Goal: Obtain resource: Obtain resource

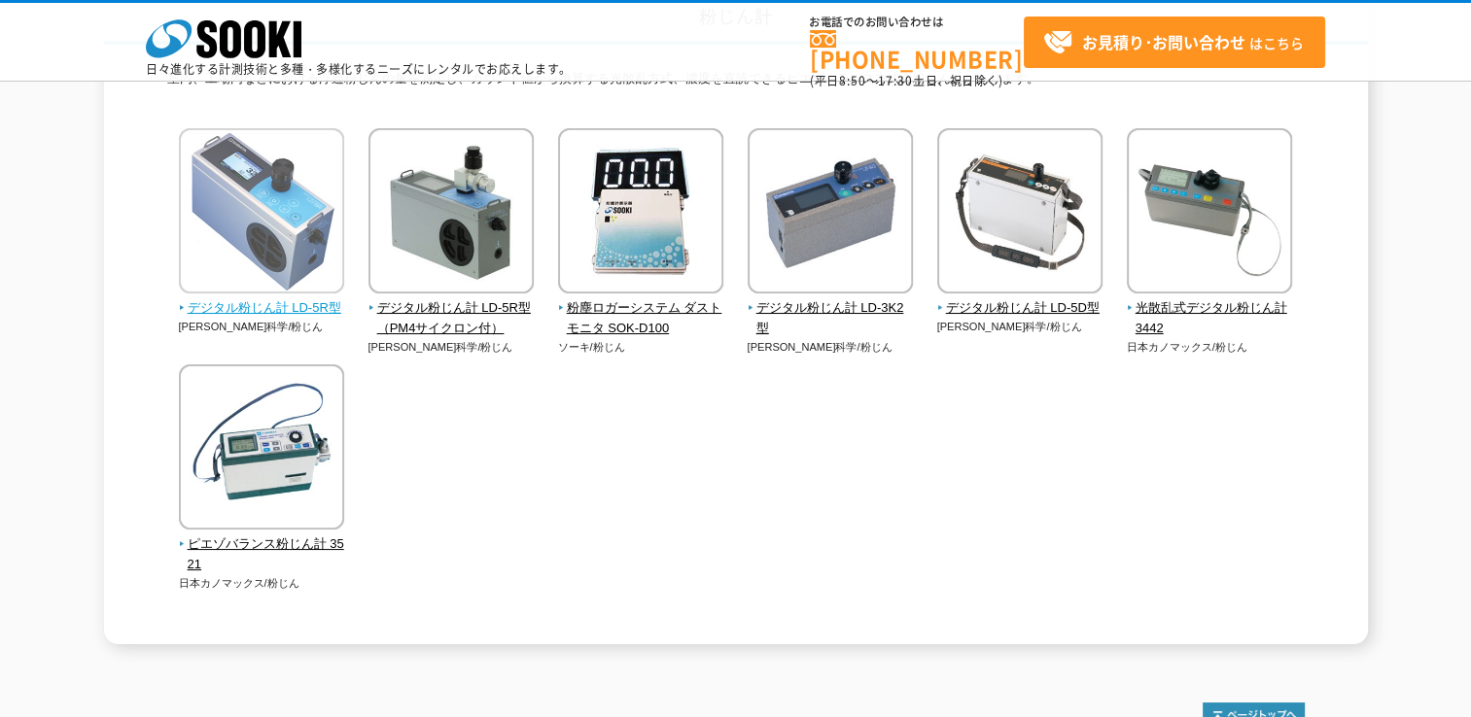
scroll to position [194, 0]
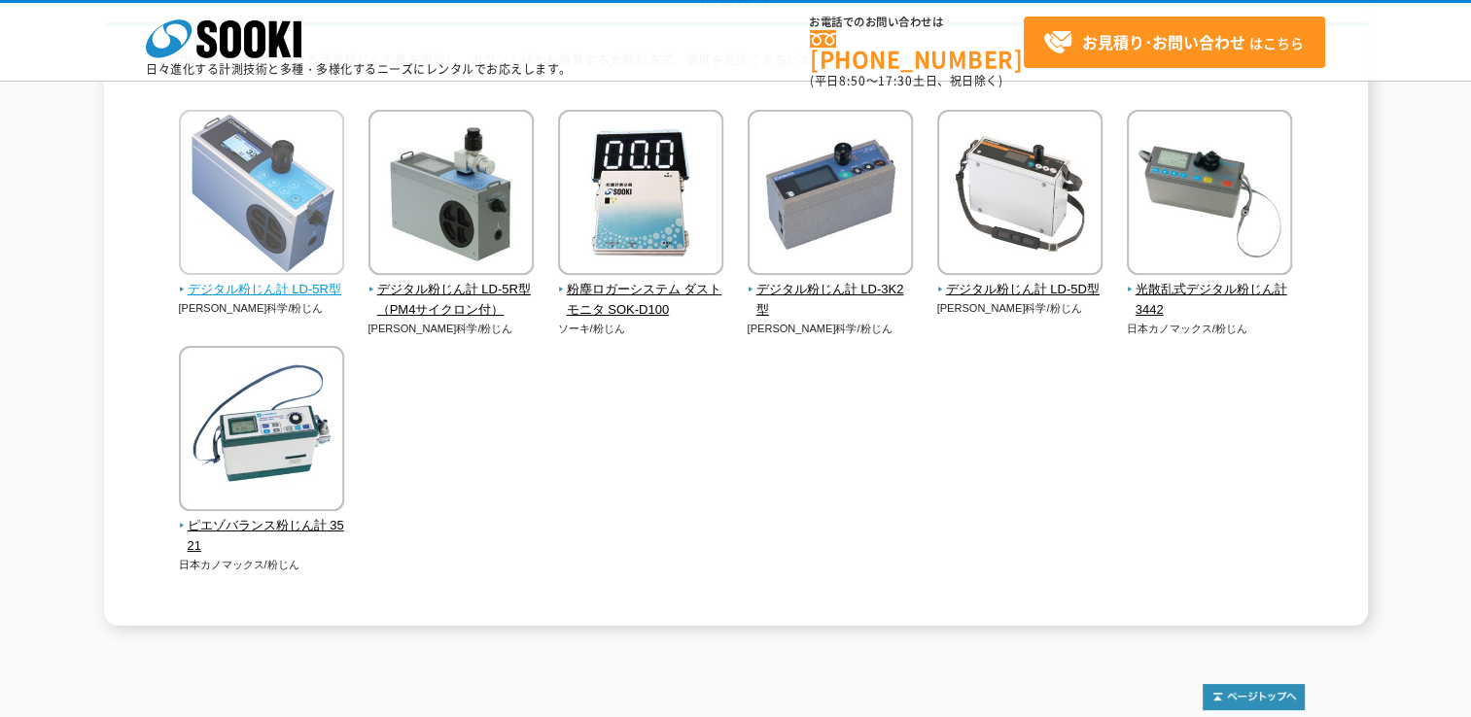
click at [307, 237] on img at bounding box center [261, 195] width 165 height 170
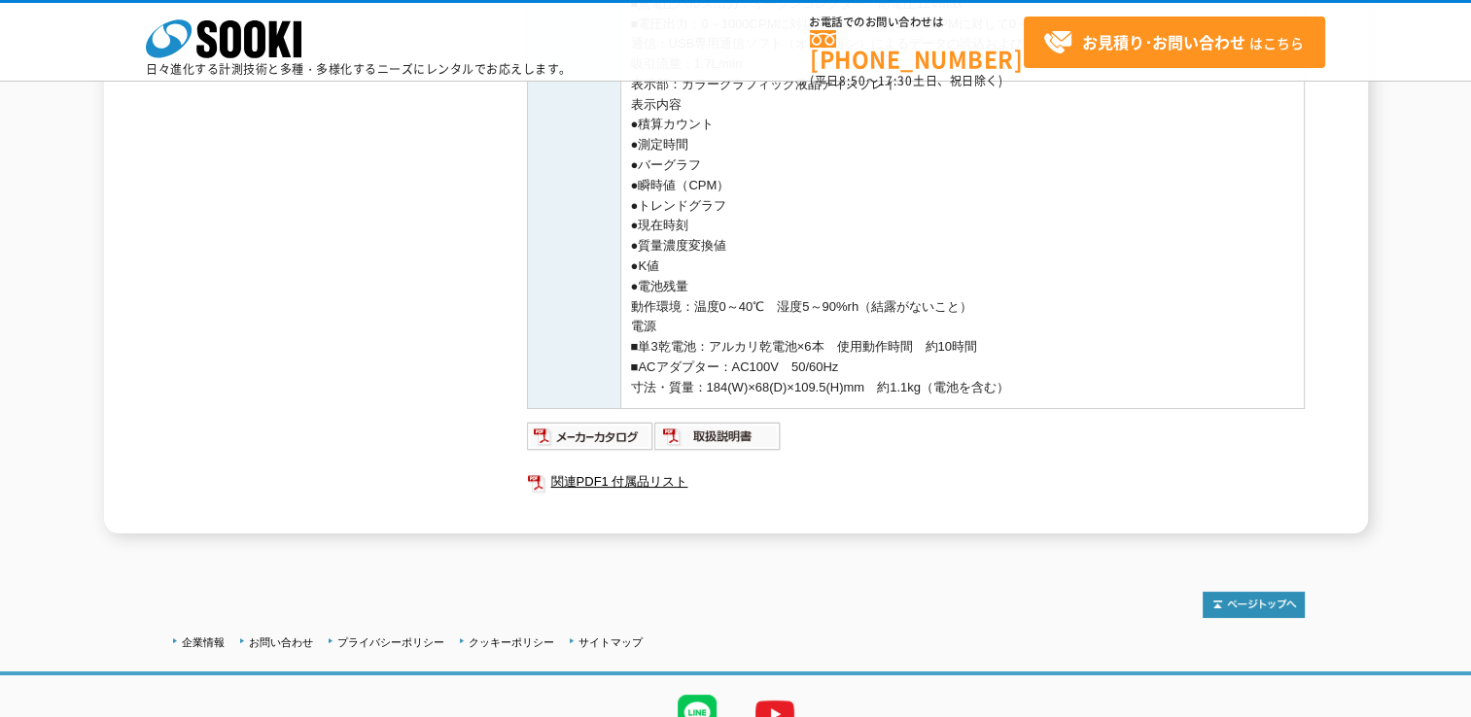
scroll to position [965, 0]
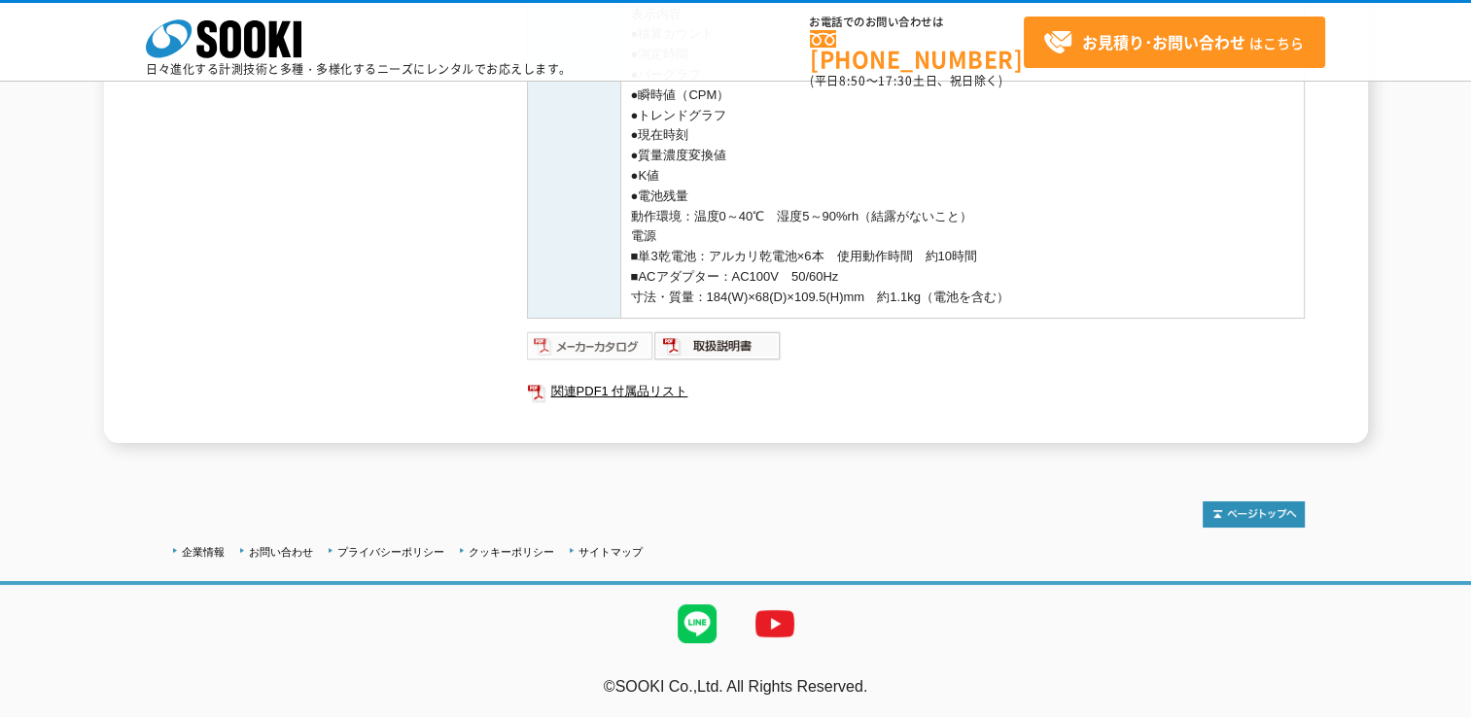
click at [594, 345] on img at bounding box center [590, 346] width 127 height 31
click at [584, 395] on link "関連PDF1 付属品リスト" at bounding box center [916, 391] width 778 height 25
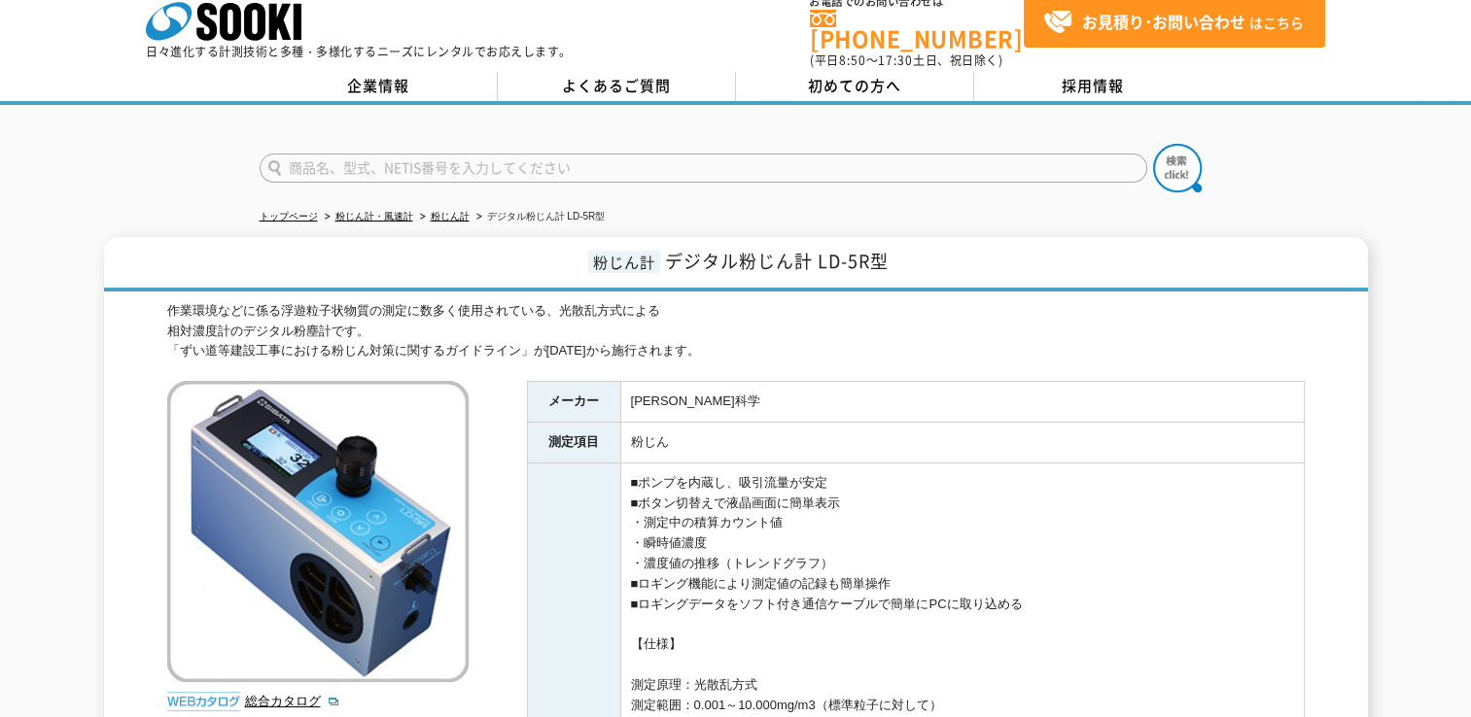
scroll to position [0, 0]
